Goal: Task Accomplishment & Management: Manage account settings

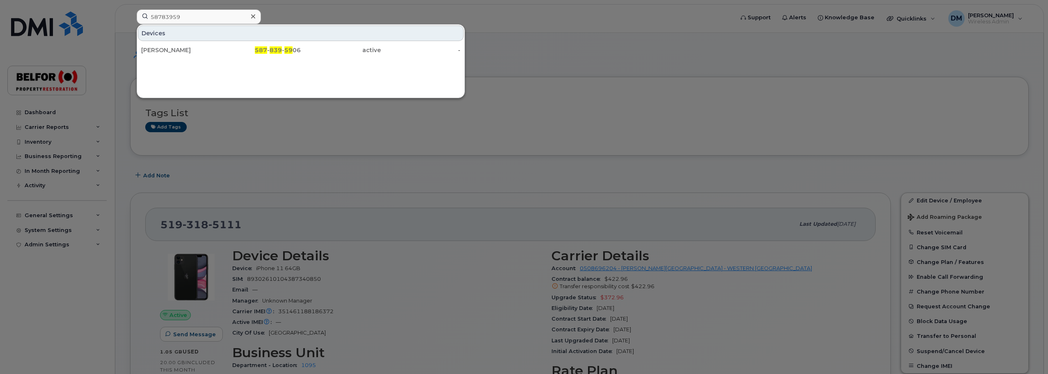
drag, startPoint x: 0, startPoint y: 0, endPoint x: 170, endPoint y: 16, distance: 170.6
click at [169, 15] on input "58783959" at bounding box center [199, 16] width 124 height 15
click at [170, 16] on input "58783959" at bounding box center [199, 16] width 124 height 15
click at [169, 17] on input "58783959" at bounding box center [199, 16] width 124 height 15
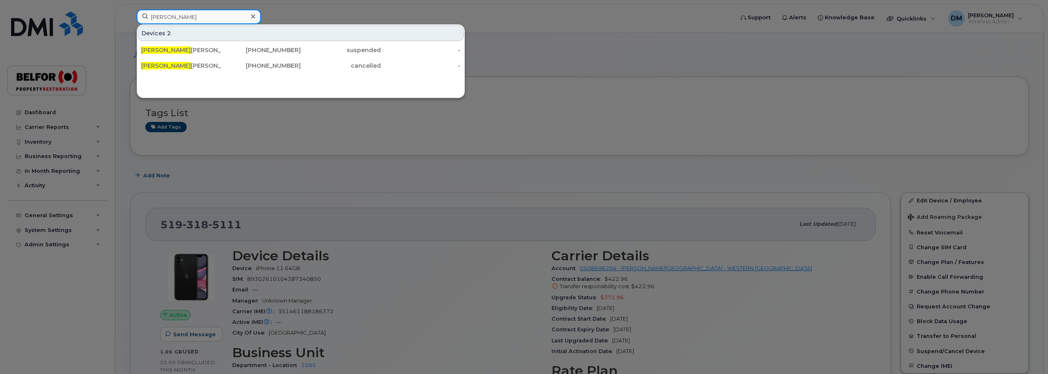
click at [160, 11] on input "danny" at bounding box center [199, 16] width 124 height 15
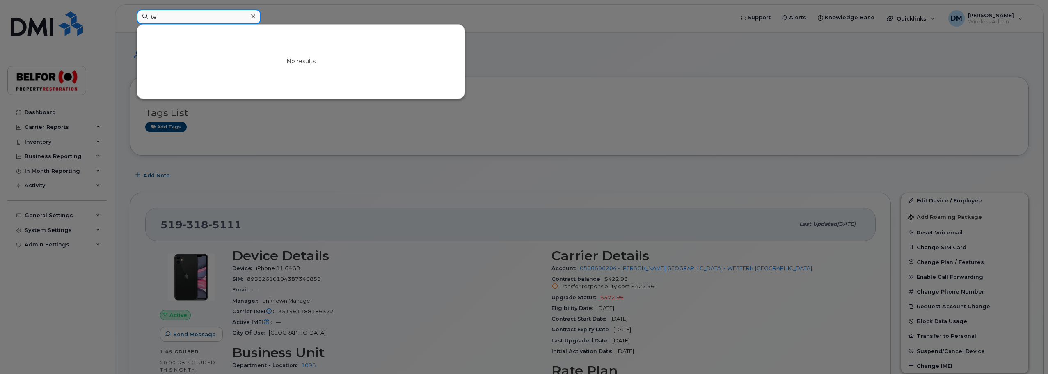
type input "t"
type input "k"
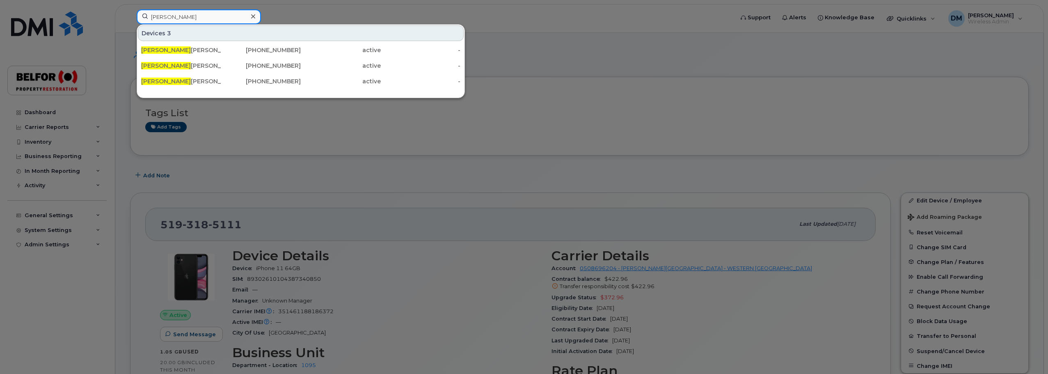
click at [157, 18] on input "todd" at bounding box center [199, 16] width 124 height 15
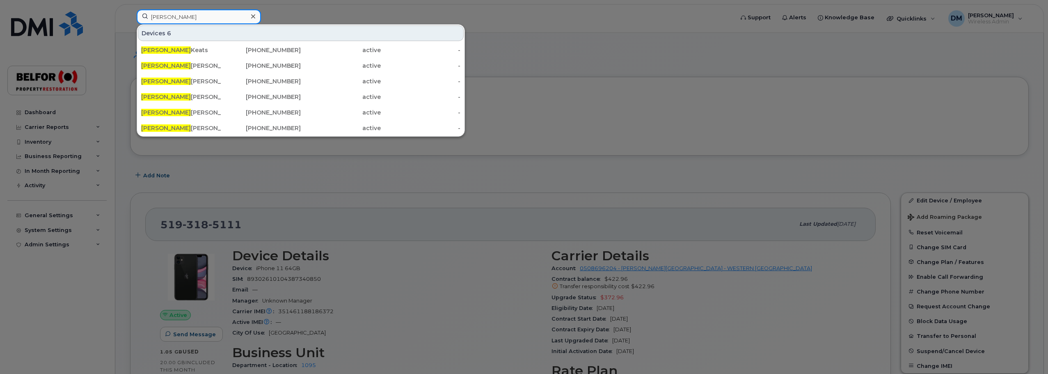
click at [167, 15] on input "brendan" at bounding box center [199, 16] width 124 height 15
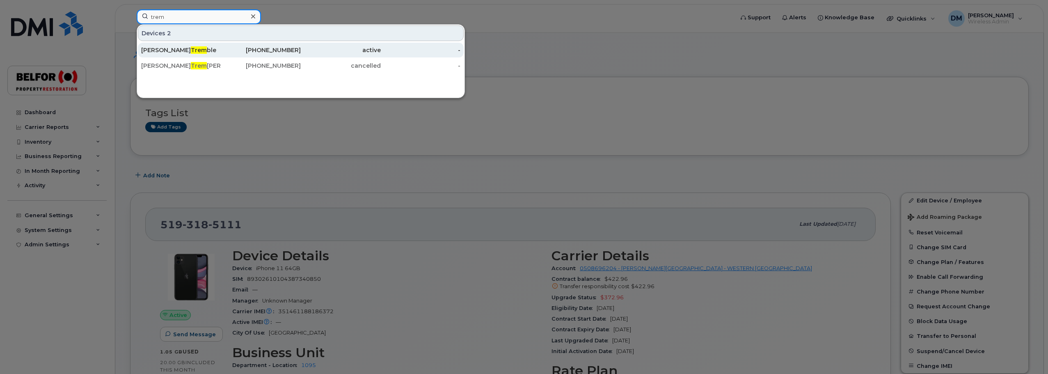
type input "trem"
click at [191, 51] on span "Trem" at bounding box center [199, 49] width 16 height 7
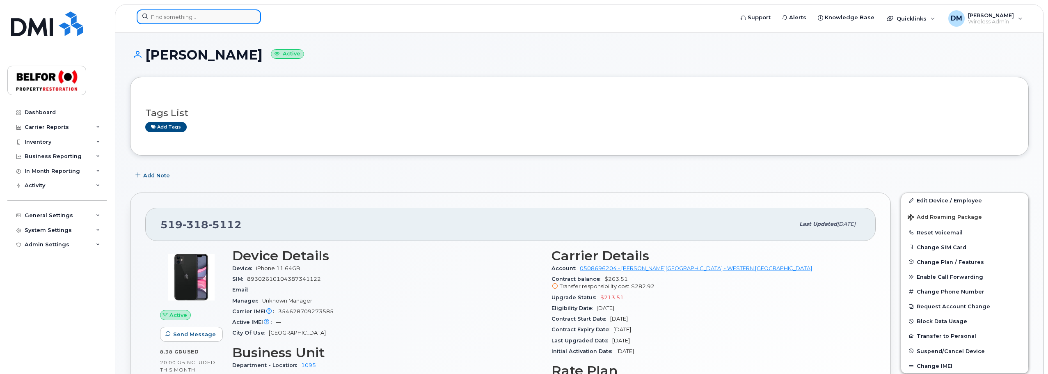
click at [164, 21] on input at bounding box center [199, 16] width 124 height 15
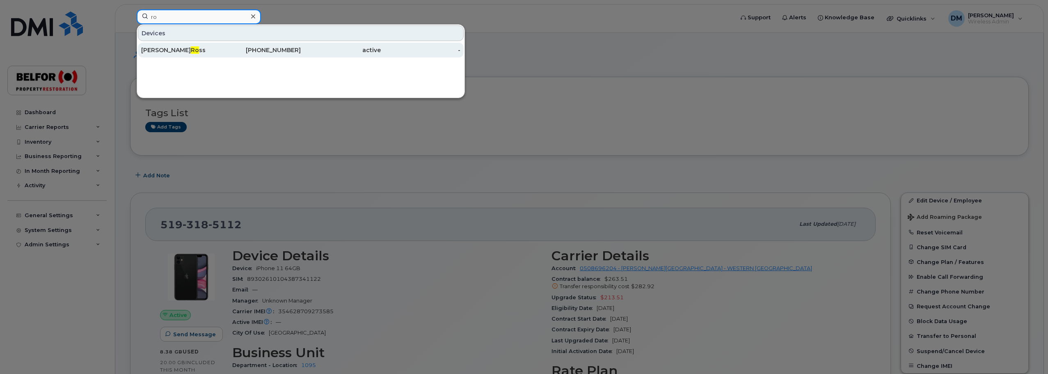
type input "r"
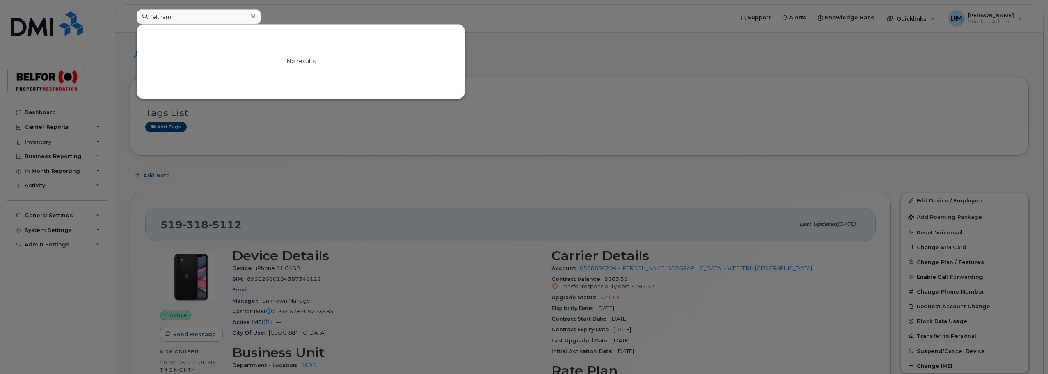
click at [204, 164] on div at bounding box center [524, 187] width 1048 height 374
click at [166, 19] on input "feltham" at bounding box center [199, 16] width 124 height 15
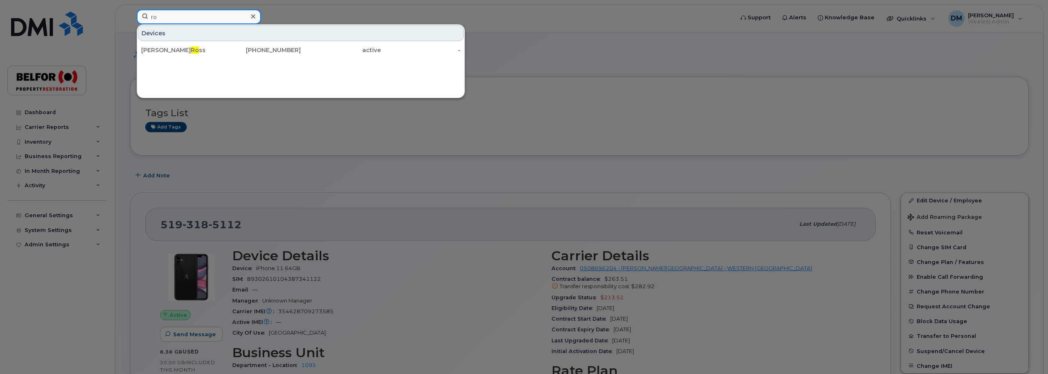
type input "r"
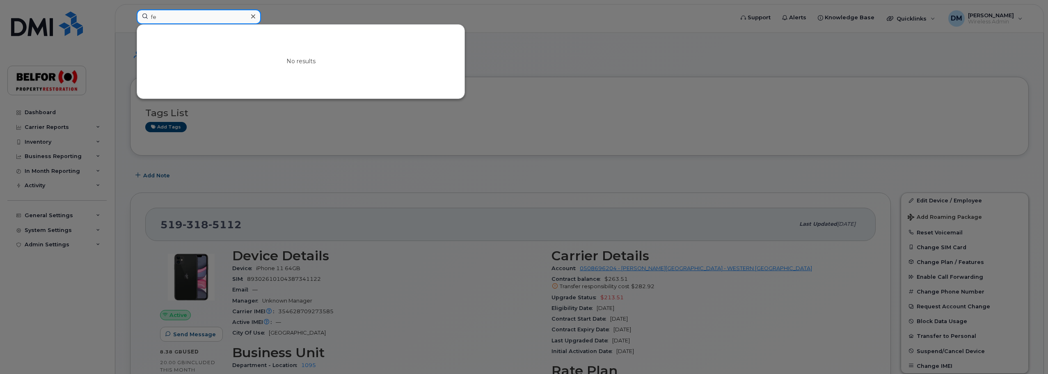
type input "f"
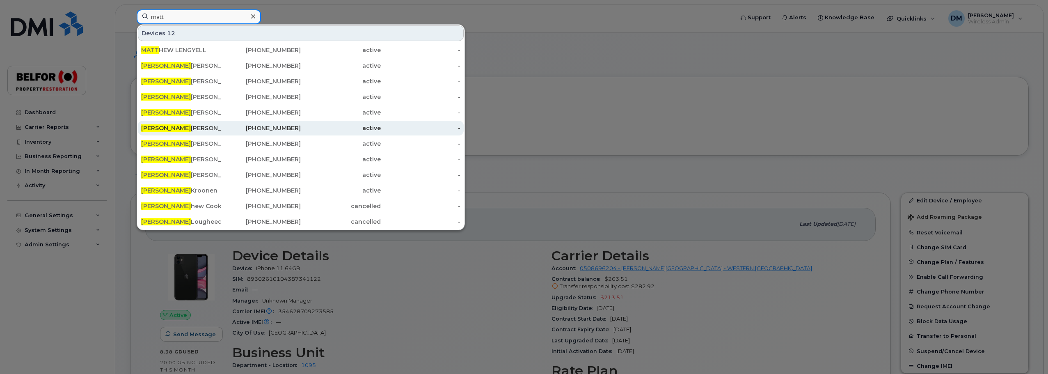
type input "matt"
click at [163, 128] on div "[PERSON_NAME]" at bounding box center [181, 128] width 80 height 8
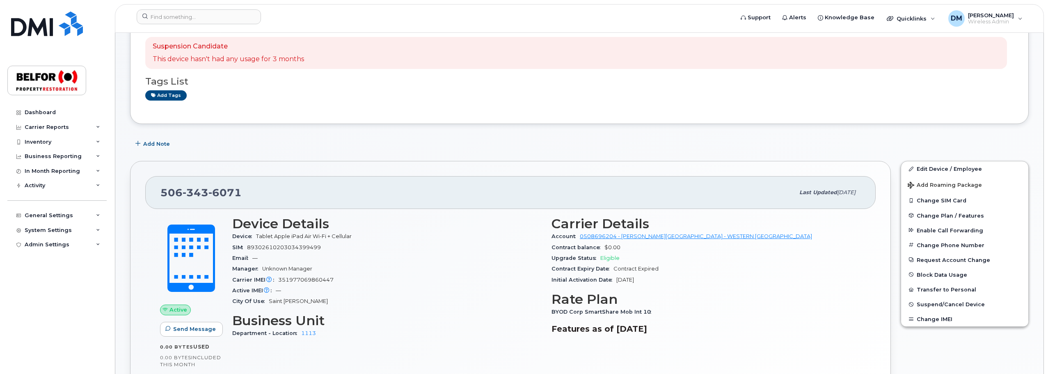
scroll to position [123, 0]
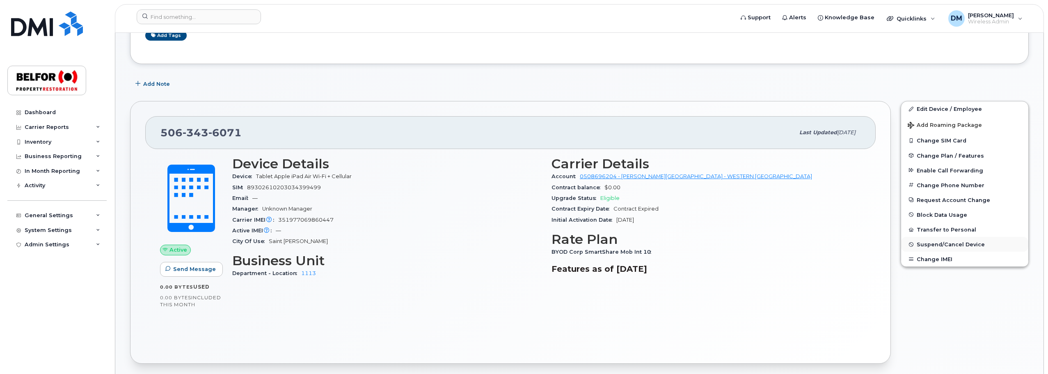
click at [940, 245] on span "Suspend/Cancel Device" at bounding box center [951, 244] width 68 height 6
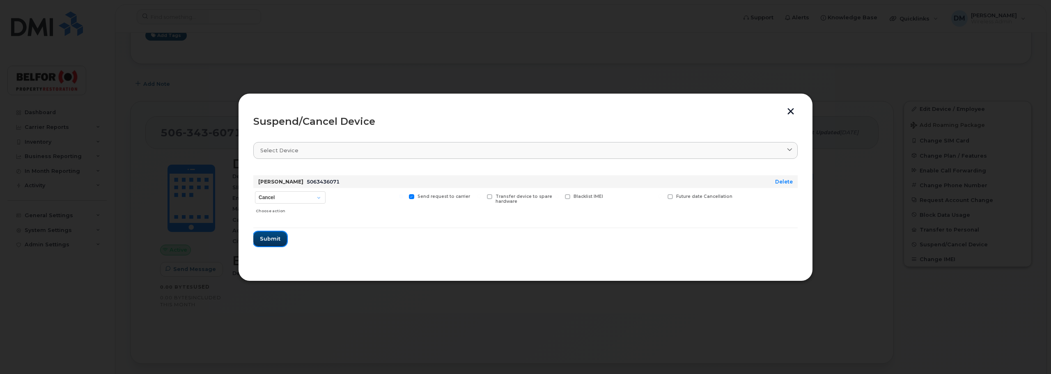
click at [271, 237] on span "Submit" at bounding box center [270, 239] width 21 height 8
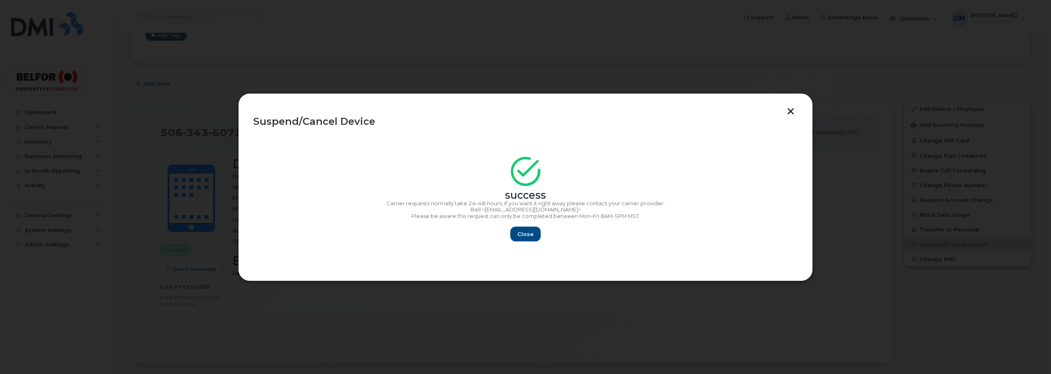
drag, startPoint x: 791, startPoint y: 110, endPoint x: 784, endPoint y: 109, distance: 6.6
click at [791, 110] on button "button" at bounding box center [790, 112] width 12 height 9
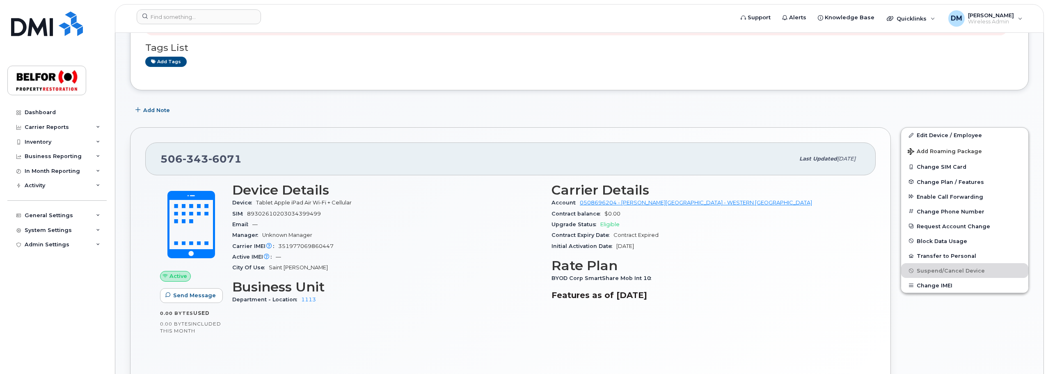
scroll to position [82, 0]
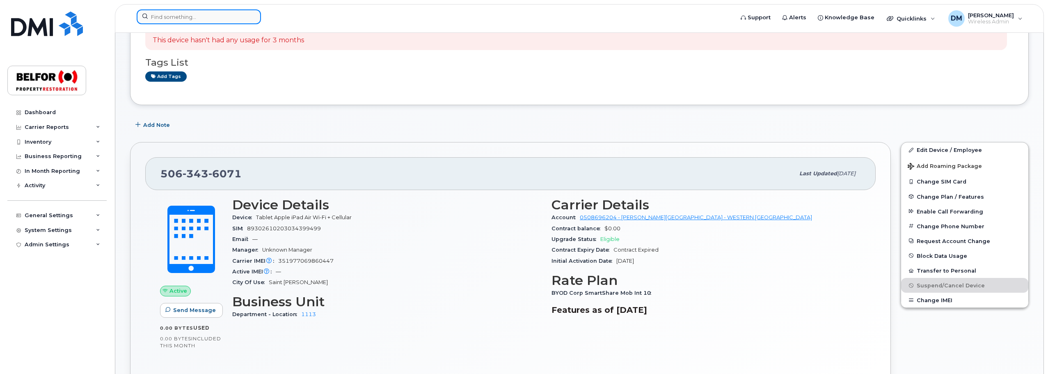
click at [163, 13] on input at bounding box center [199, 16] width 124 height 15
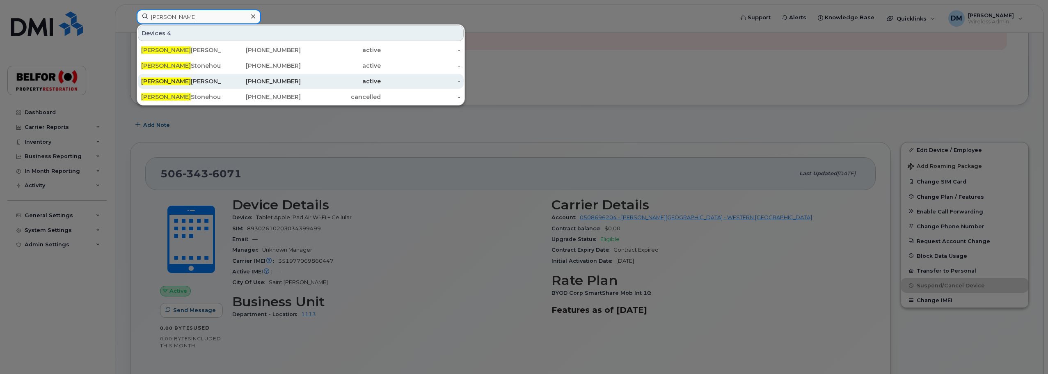
type input "olivia"
click at [204, 83] on div "Olivia Wigen Carwell" at bounding box center [181, 81] width 80 height 8
